Goal: Task Accomplishment & Management: Manage account settings

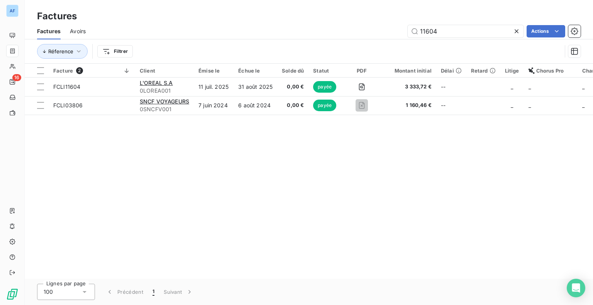
drag, startPoint x: 585, startPoint y: 215, endPoint x: 556, endPoint y: 192, distance: 37.4
click at [585, 215] on div "Facture 2 Client Émise le Échue le Solde dû Statut PDF Montant initial Délai Re…" at bounding box center [309, 171] width 568 height 215
drag, startPoint x: 444, startPoint y: 28, endPoint x: 406, endPoint y: 31, distance: 37.6
click at [406, 31] on div "11604 Actions" at bounding box center [338, 31] width 486 height 12
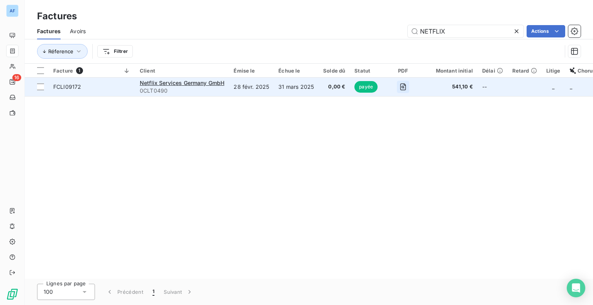
click at [402, 87] on icon "button" at bounding box center [403, 87] width 3 height 3
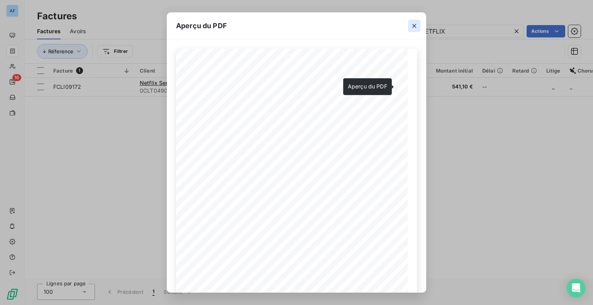
click at [414, 25] on icon "button" at bounding box center [415, 26] width 8 height 8
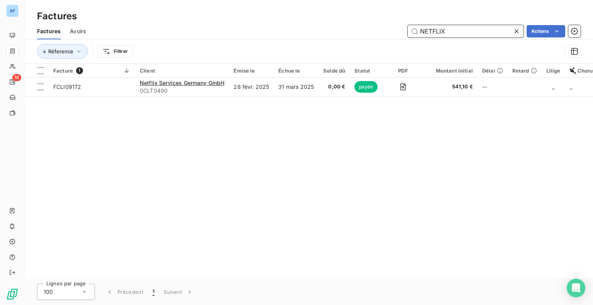
drag, startPoint x: 445, startPoint y: 35, endPoint x: 421, endPoint y: 34, distance: 23.6
click at [421, 34] on input "NETFLIX" at bounding box center [466, 31] width 116 height 12
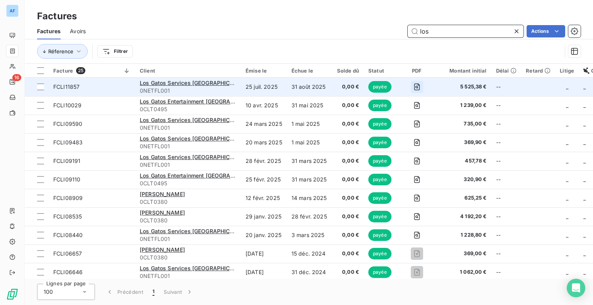
type input "los"
click at [417, 86] on icon "button" at bounding box center [417, 87] width 8 height 8
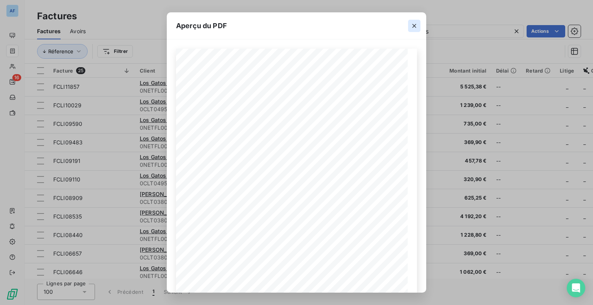
click at [416, 29] on icon "button" at bounding box center [415, 26] width 8 height 8
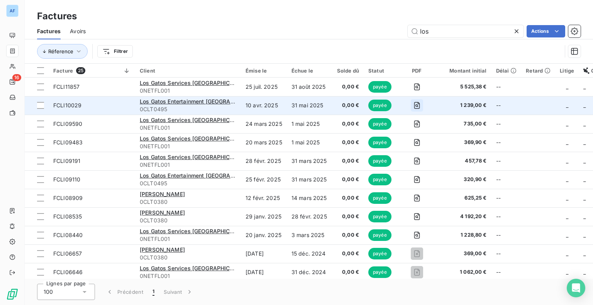
click at [416, 106] on icon "button" at bounding box center [417, 105] width 3 height 3
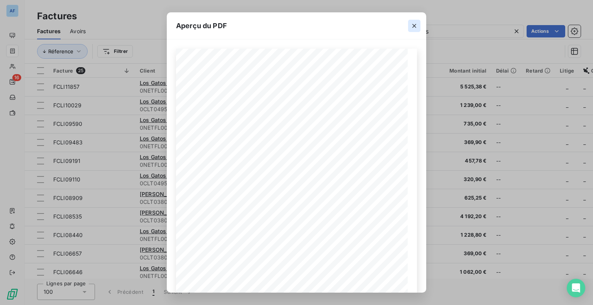
click at [415, 25] on icon "button" at bounding box center [415, 26] width 8 height 8
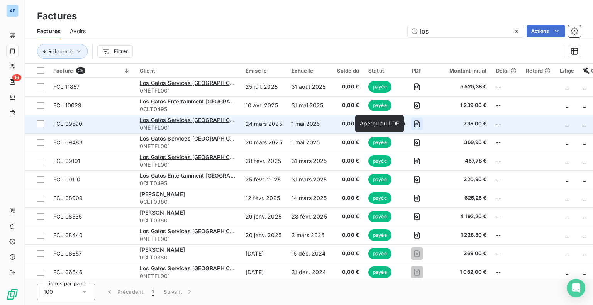
click at [414, 125] on icon "button" at bounding box center [417, 124] width 8 height 8
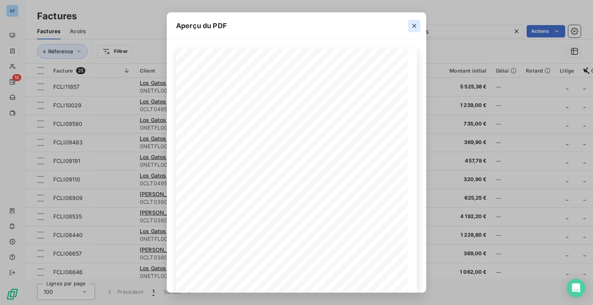
click at [412, 29] on icon "button" at bounding box center [415, 26] width 8 height 8
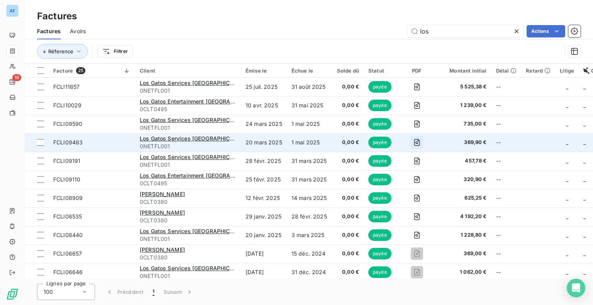
click at [413, 143] on icon "button" at bounding box center [417, 143] width 8 height 8
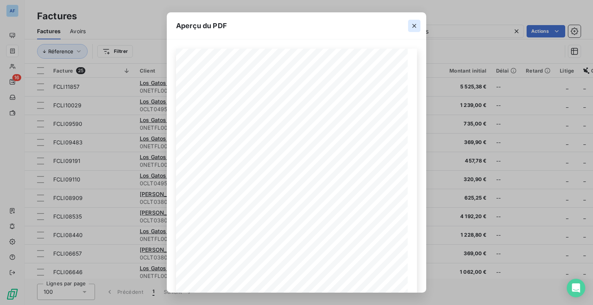
click at [416, 25] on icon "button" at bounding box center [415, 26] width 8 height 8
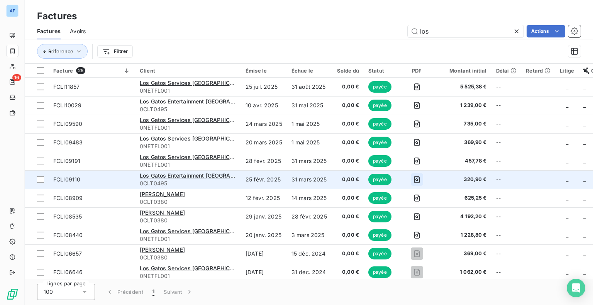
click at [416, 179] on icon "button" at bounding box center [417, 179] width 3 height 3
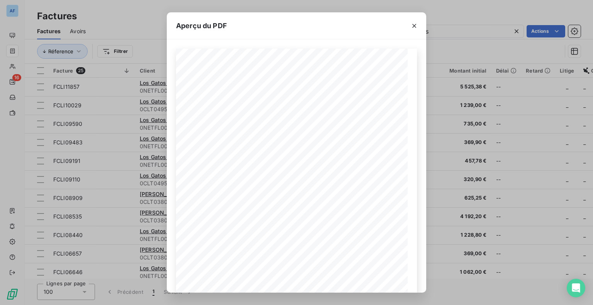
click at [416, 24] on icon "button" at bounding box center [415, 26] width 8 height 8
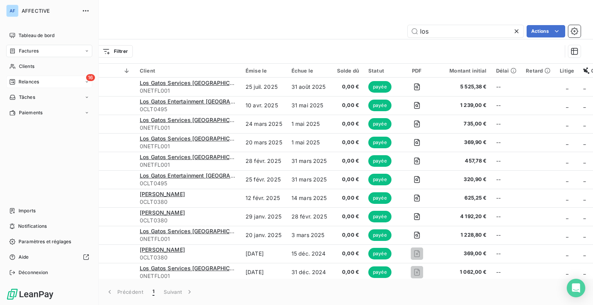
click at [17, 80] on div "Relances" at bounding box center [24, 81] width 30 height 7
click at [26, 97] on span "À effectuer" at bounding box center [31, 97] width 25 height 7
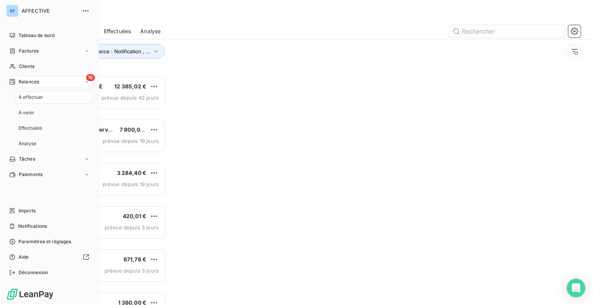
scroll to position [224, 123]
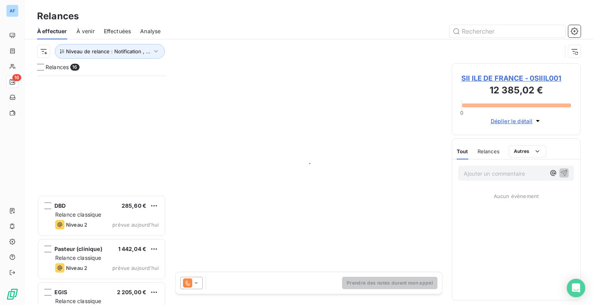
scroll to position [463, 0]
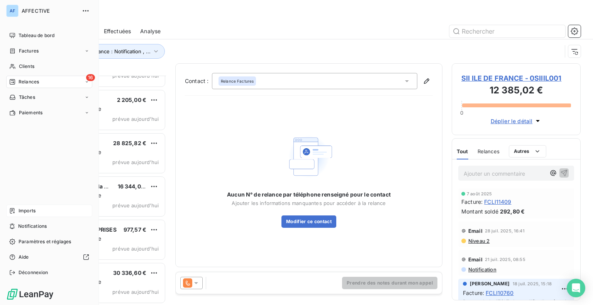
click at [15, 214] on div "Imports" at bounding box center [49, 211] width 86 height 12
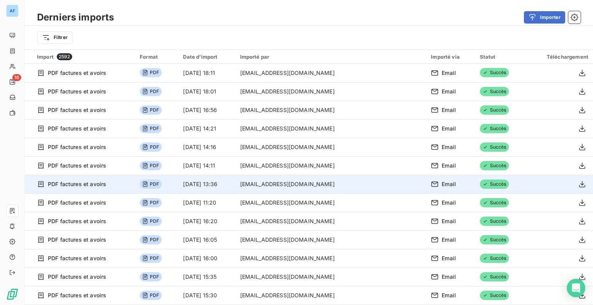
click at [161, 183] on span "PDF" at bounding box center [151, 184] width 22 height 9
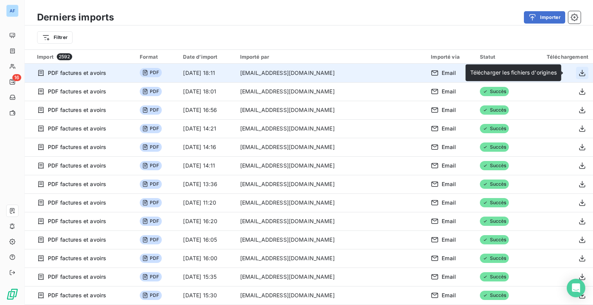
click at [579, 73] on icon "button" at bounding box center [583, 73] width 8 height 8
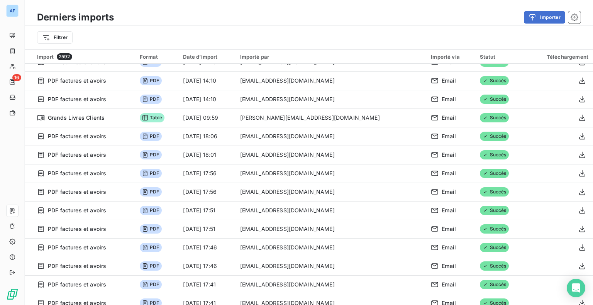
scroll to position [695, 0]
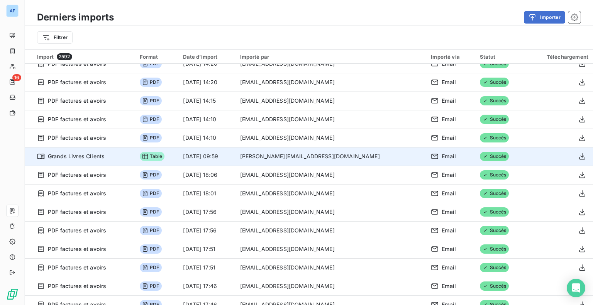
click at [235, 159] on td "[DATE] 09:59" at bounding box center [206, 156] width 57 height 19
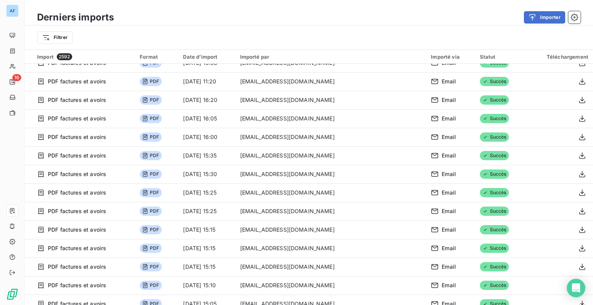
scroll to position [0, 0]
